Goal: Browse casually

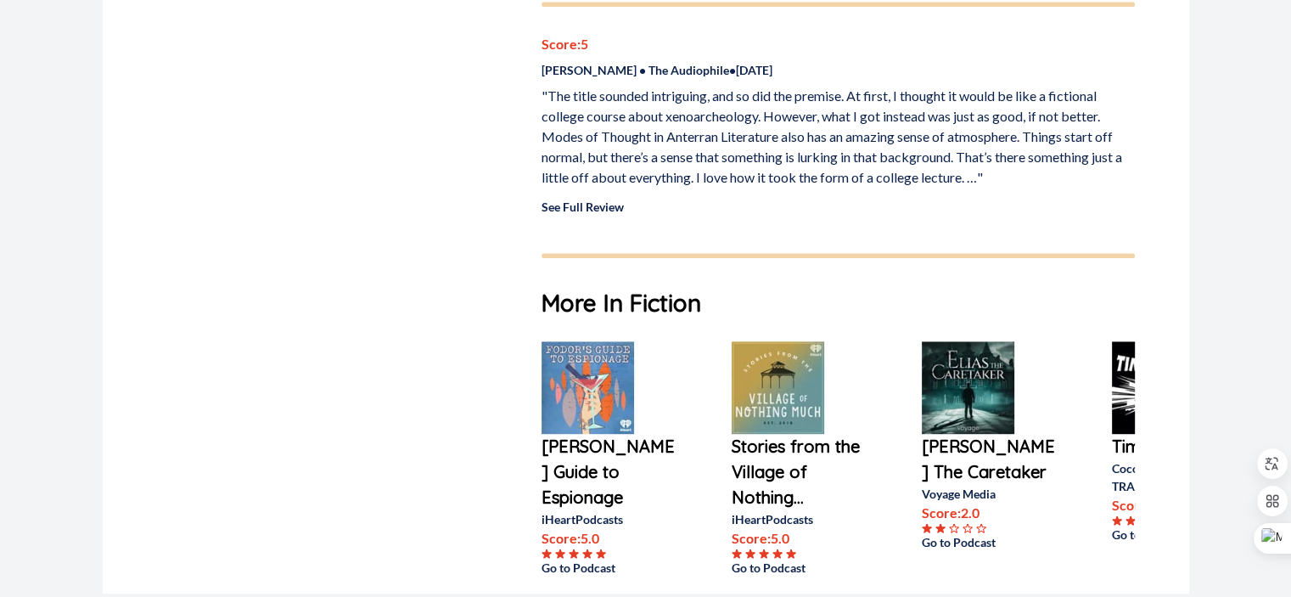
scroll to position [1019, 0]
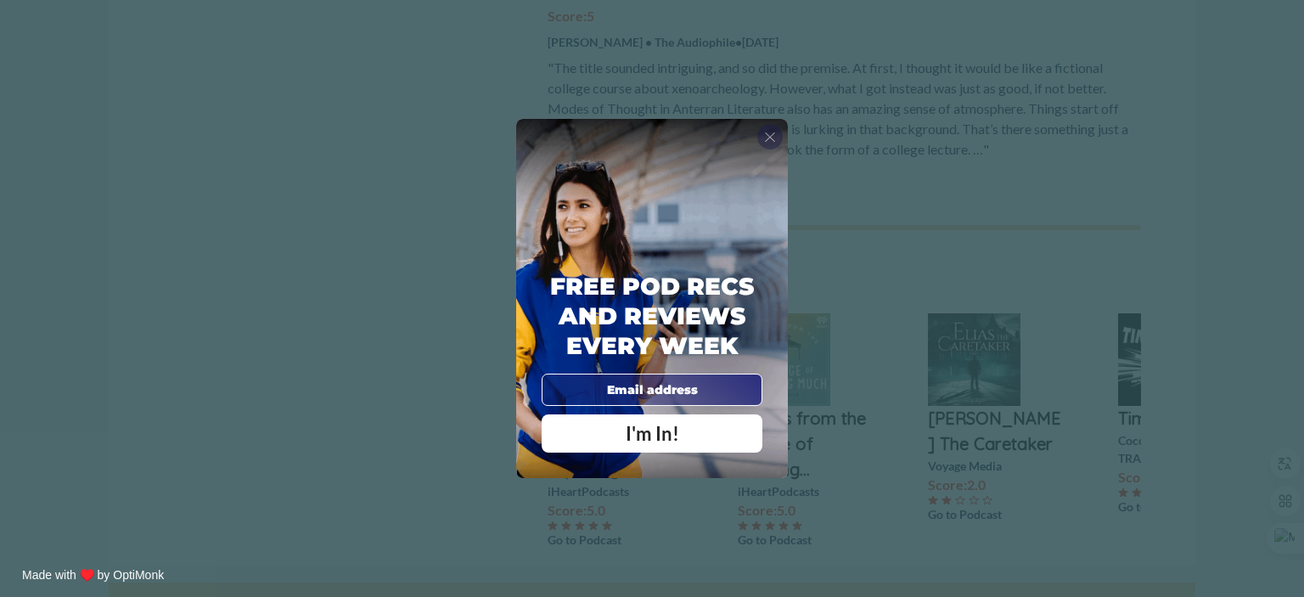
click at [768, 137] on span "X" at bounding box center [770, 136] width 12 height 17
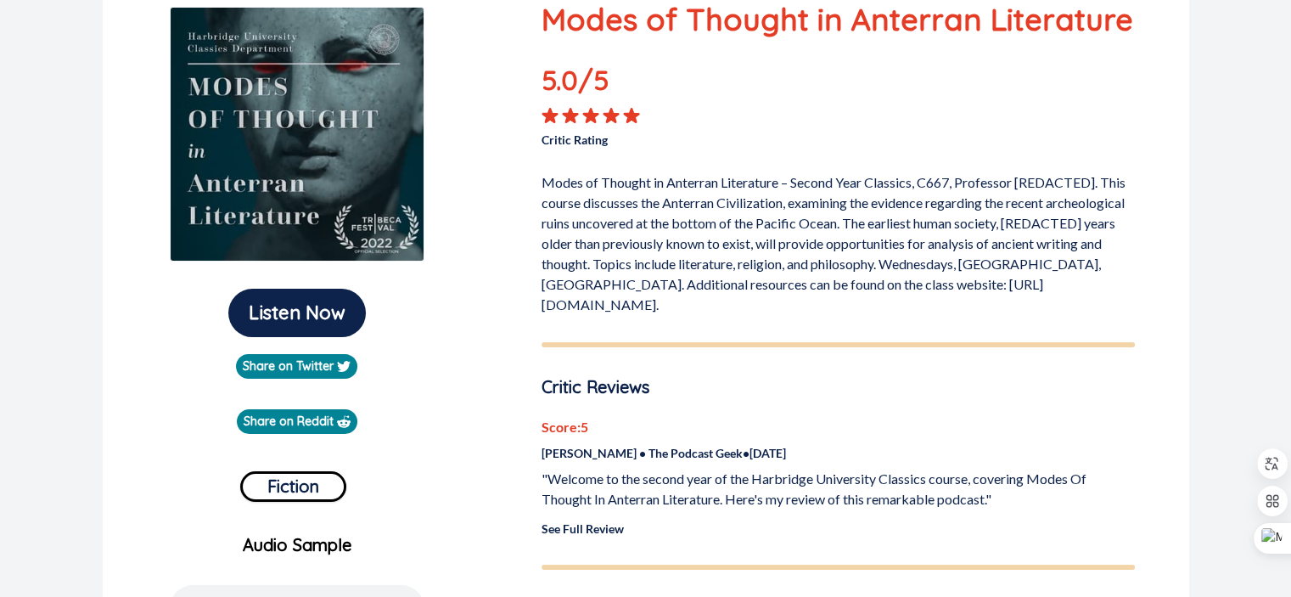
scroll to position [0, 0]
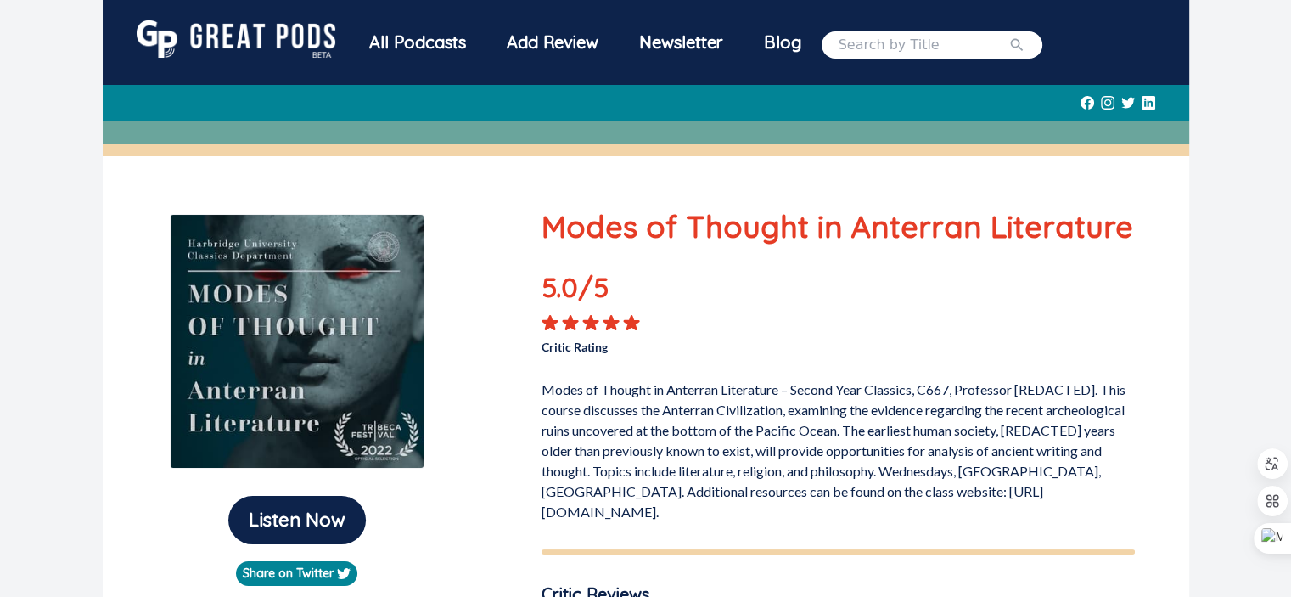
click at [217, 28] on img at bounding box center [236, 38] width 199 height 37
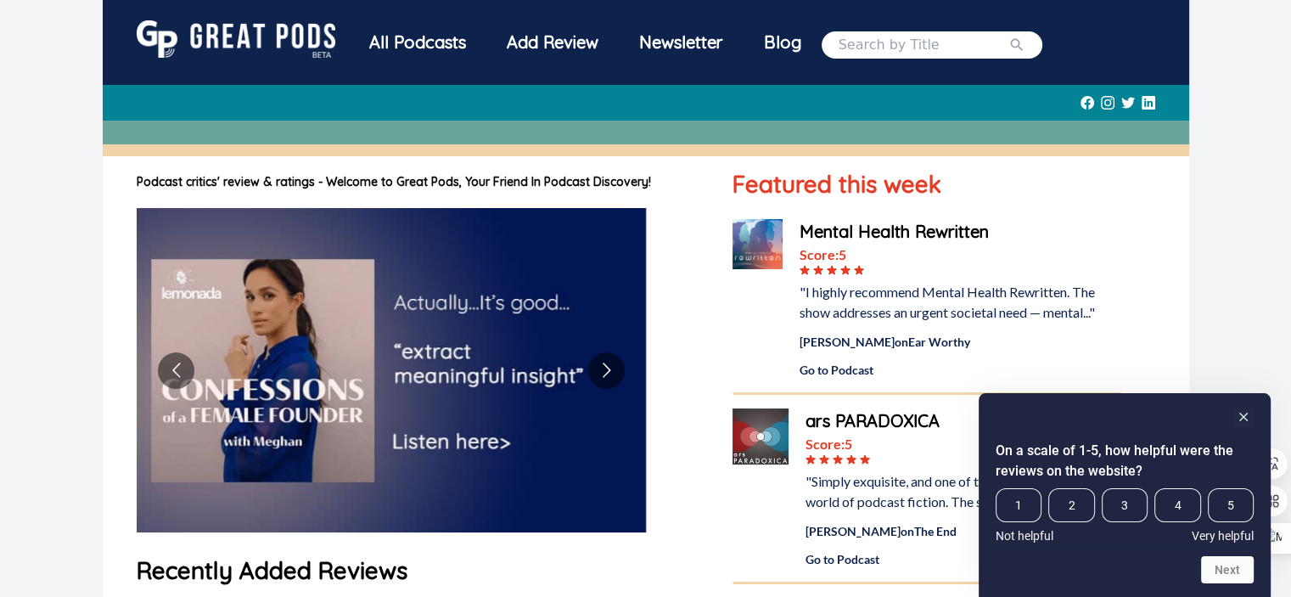
click at [270, 25] on img at bounding box center [236, 38] width 199 height 37
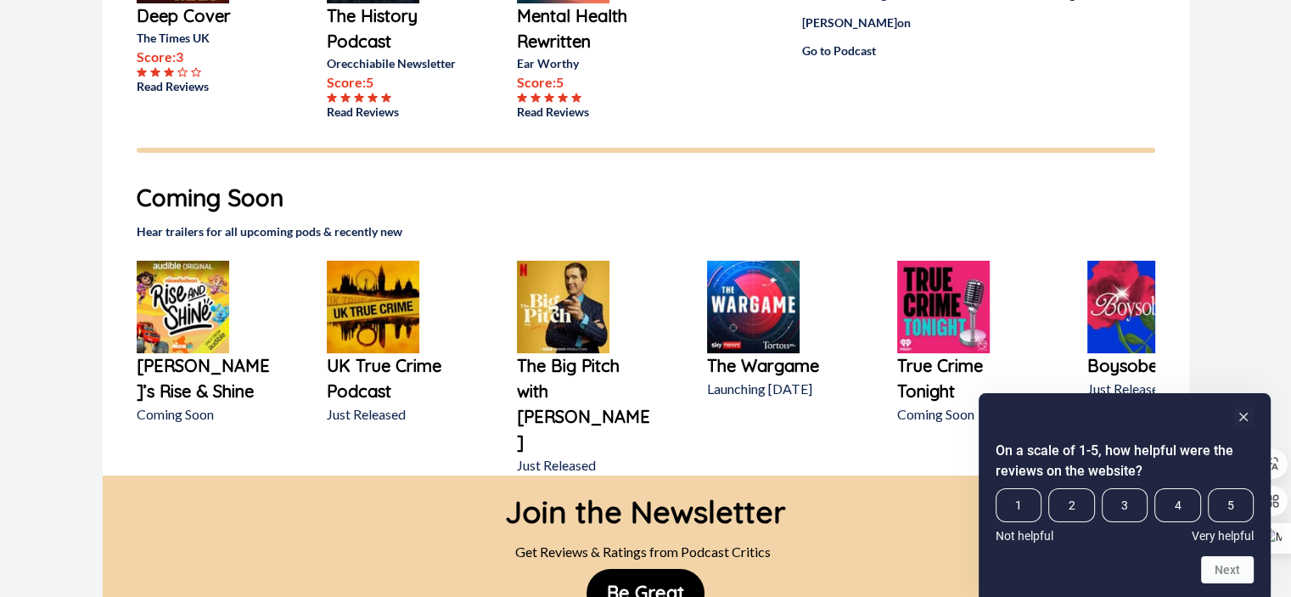
scroll to position [273, 0]
